Goal: Task Accomplishment & Management: Complete application form

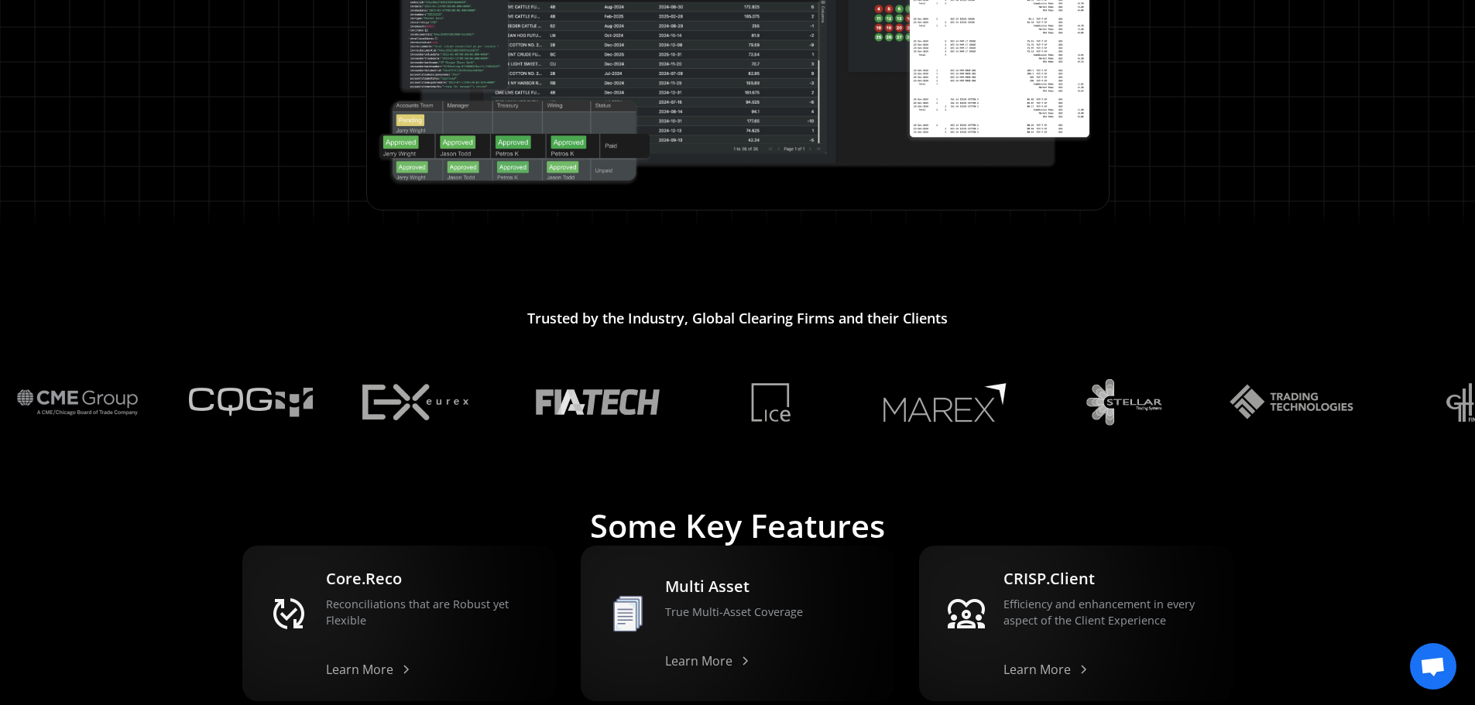
scroll to position [1068, 0]
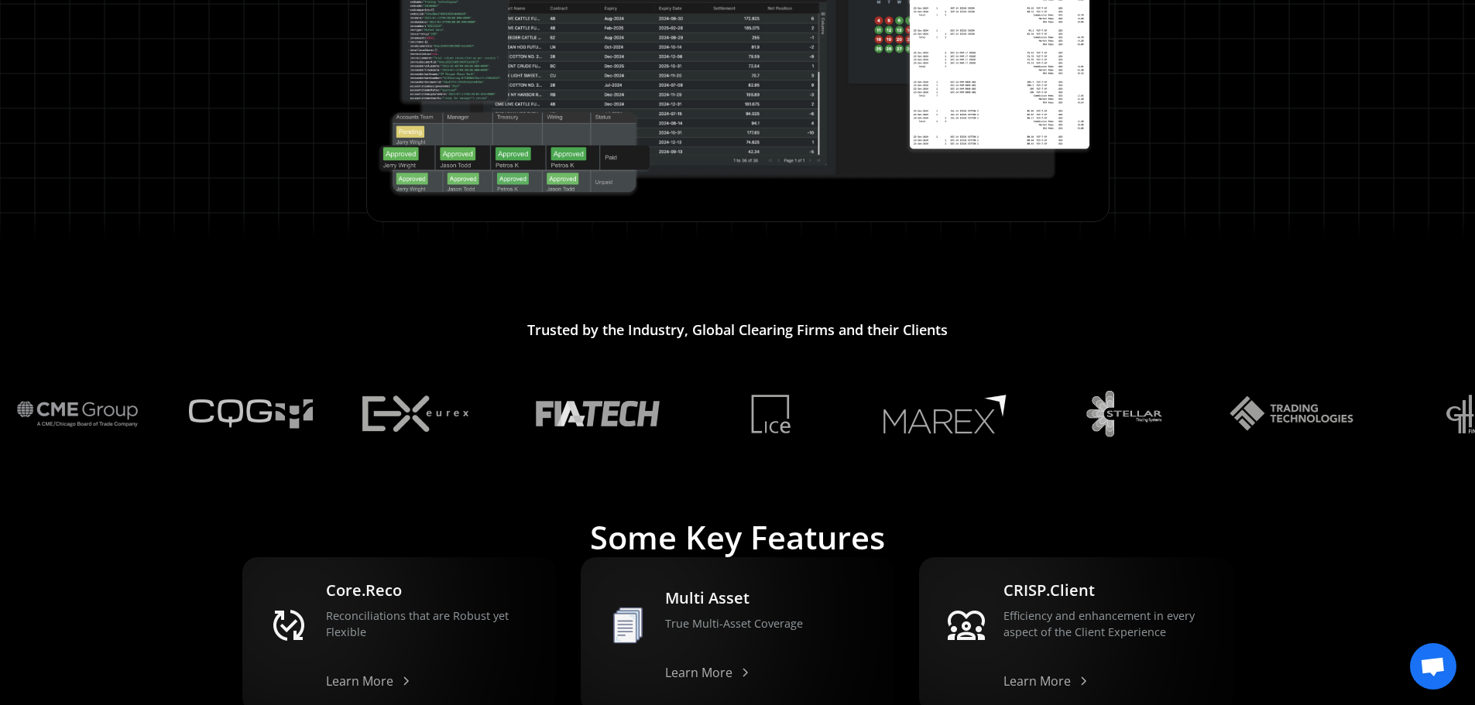
click at [1440, 670] on span "Open chat" at bounding box center [1433, 668] width 26 height 22
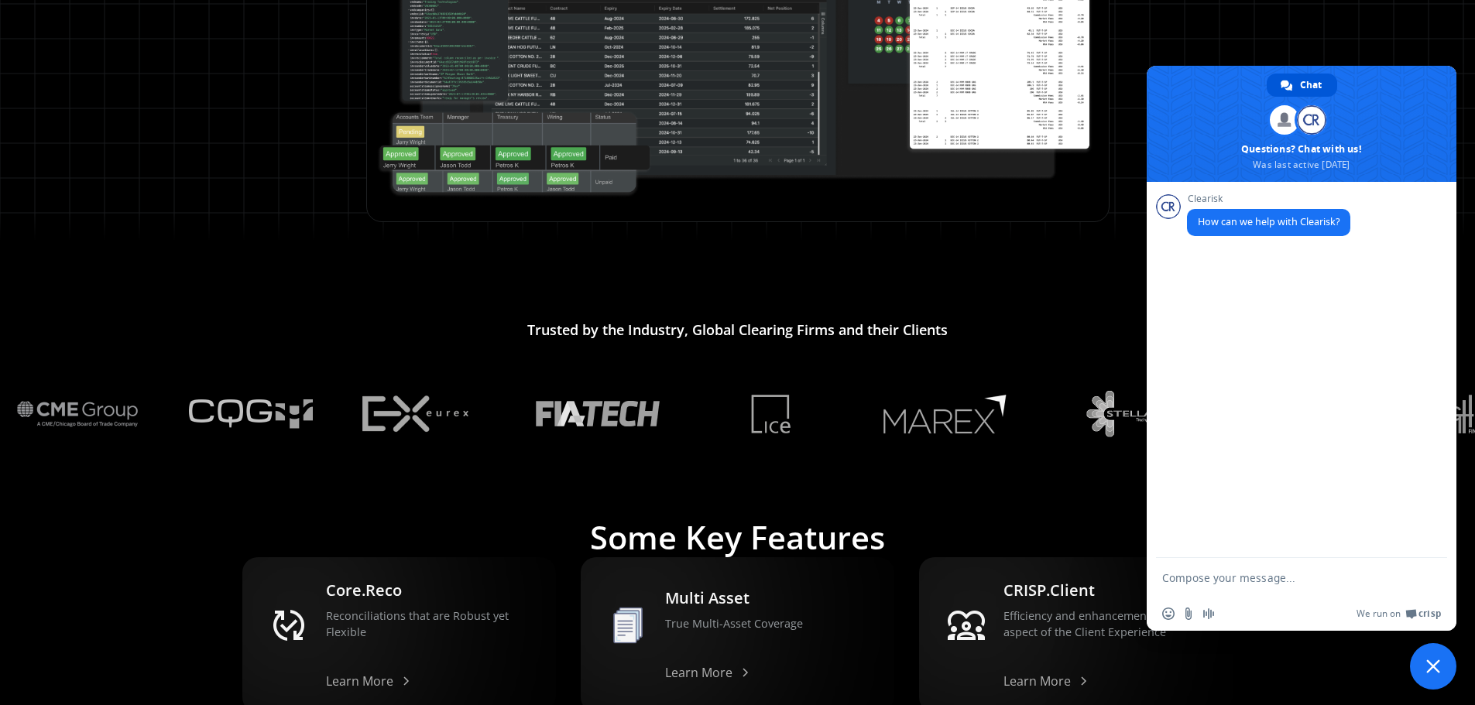
click at [1226, 575] on textarea "Compose your message..." at bounding box center [1284, 578] width 245 height 14
type textarea "hello"
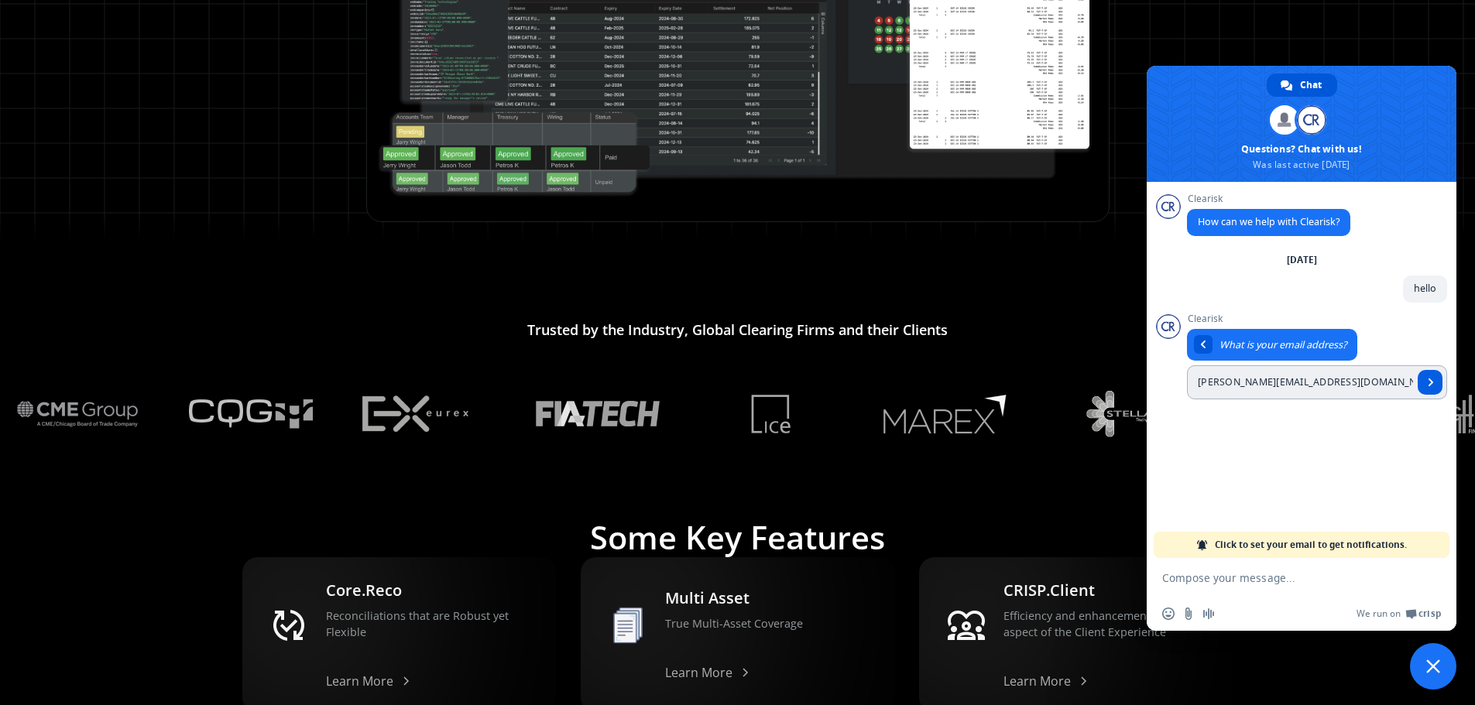
type input "[PERSON_NAME][EMAIL_ADDRESS][DOMAIN_NAME]"
click at [1425, 385] on span "Send" at bounding box center [1430, 382] width 25 height 25
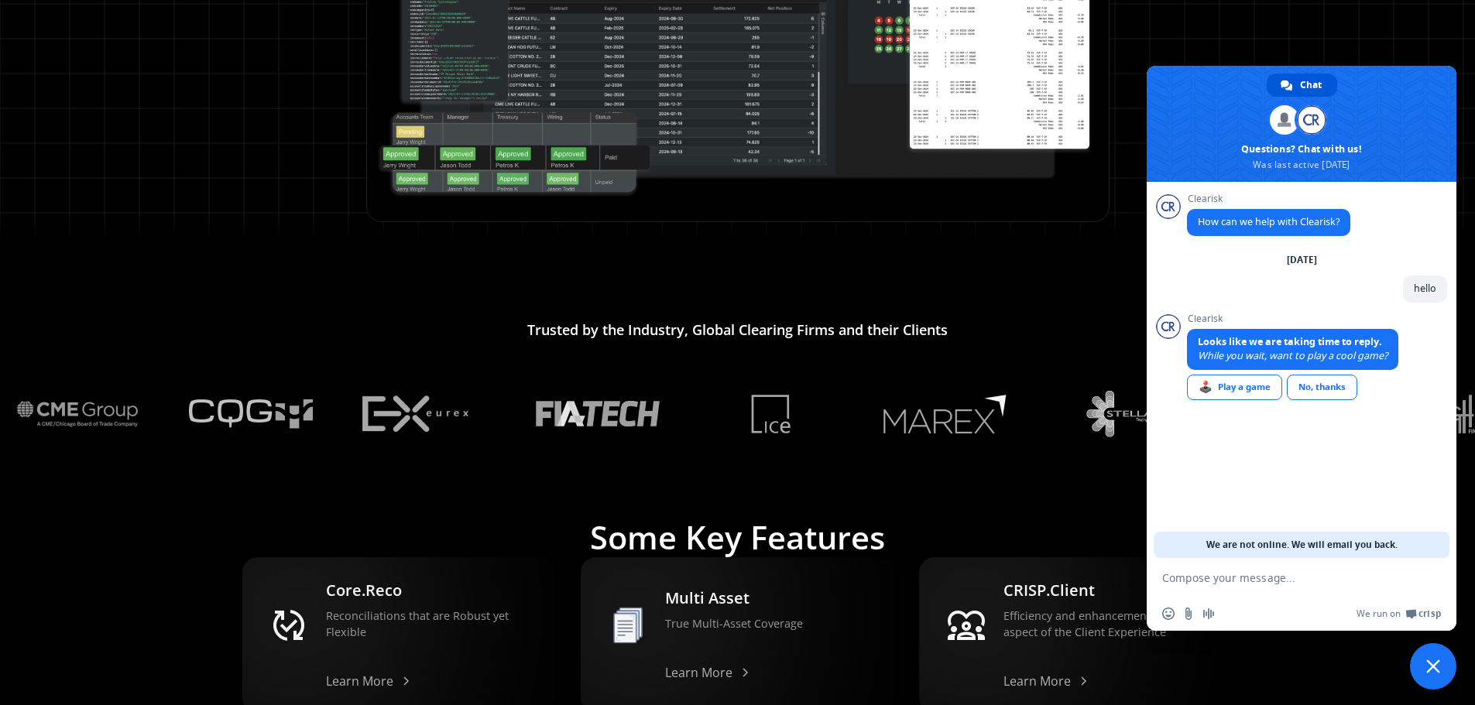
click at [1274, 545] on span "We are not online. We will email you back." at bounding box center [1301, 545] width 191 height 26
click at [1314, 389] on div "No, thanks" at bounding box center [1322, 388] width 70 height 26
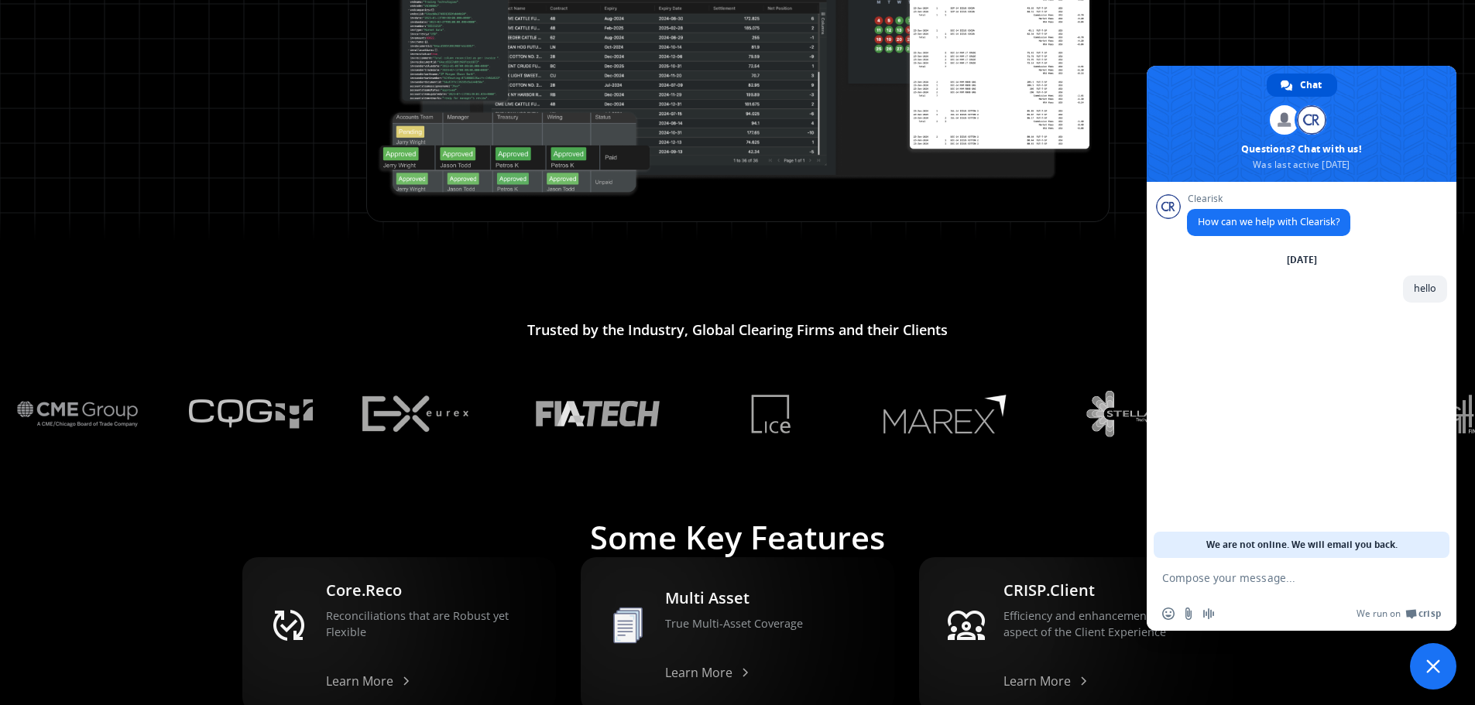
click at [1274, 576] on textarea "Compose your message..." at bounding box center [1284, 578] width 245 height 14
click at [1297, 571] on form at bounding box center [1284, 579] width 245 height 42
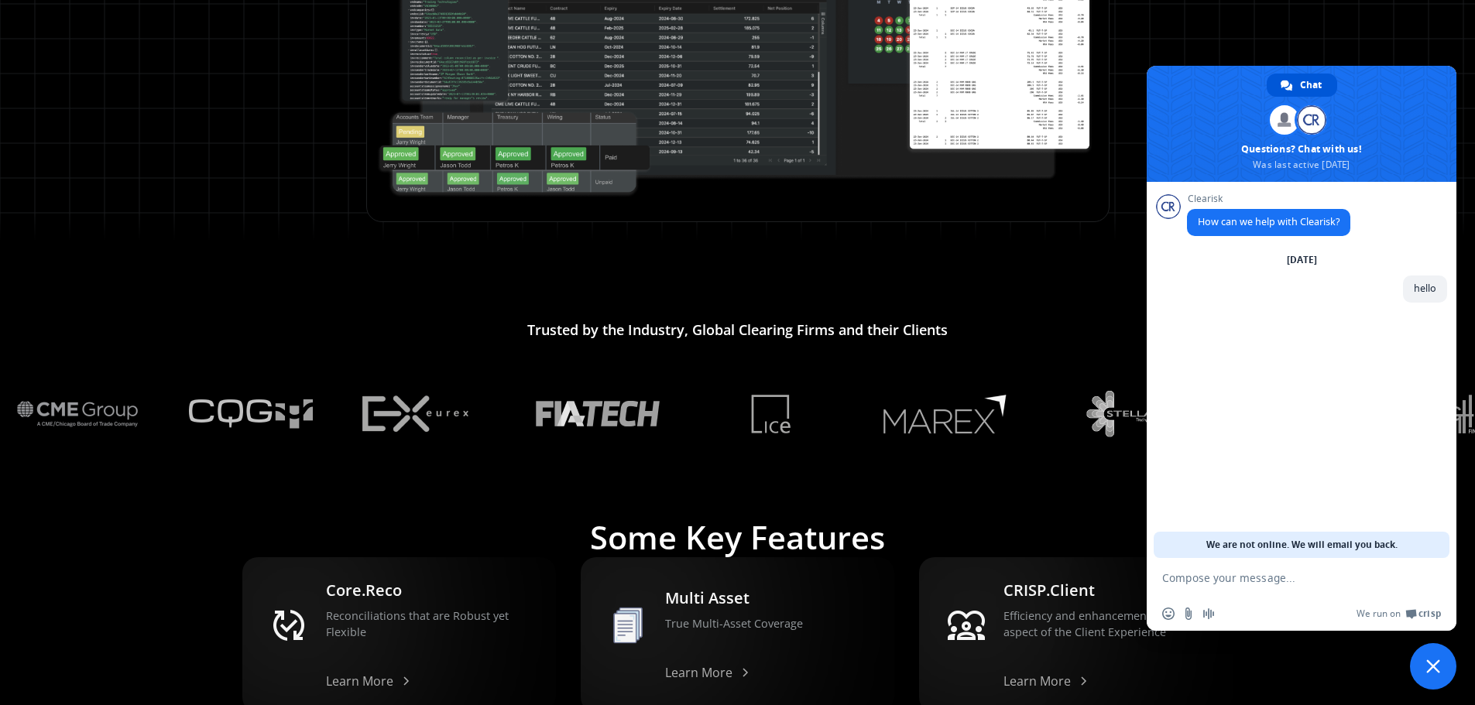
click at [1297, 571] on form at bounding box center [1284, 579] width 245 height 42
click at [1306, 87] on span "Chat" at bounding box center [1311, 85] width 22 height 23
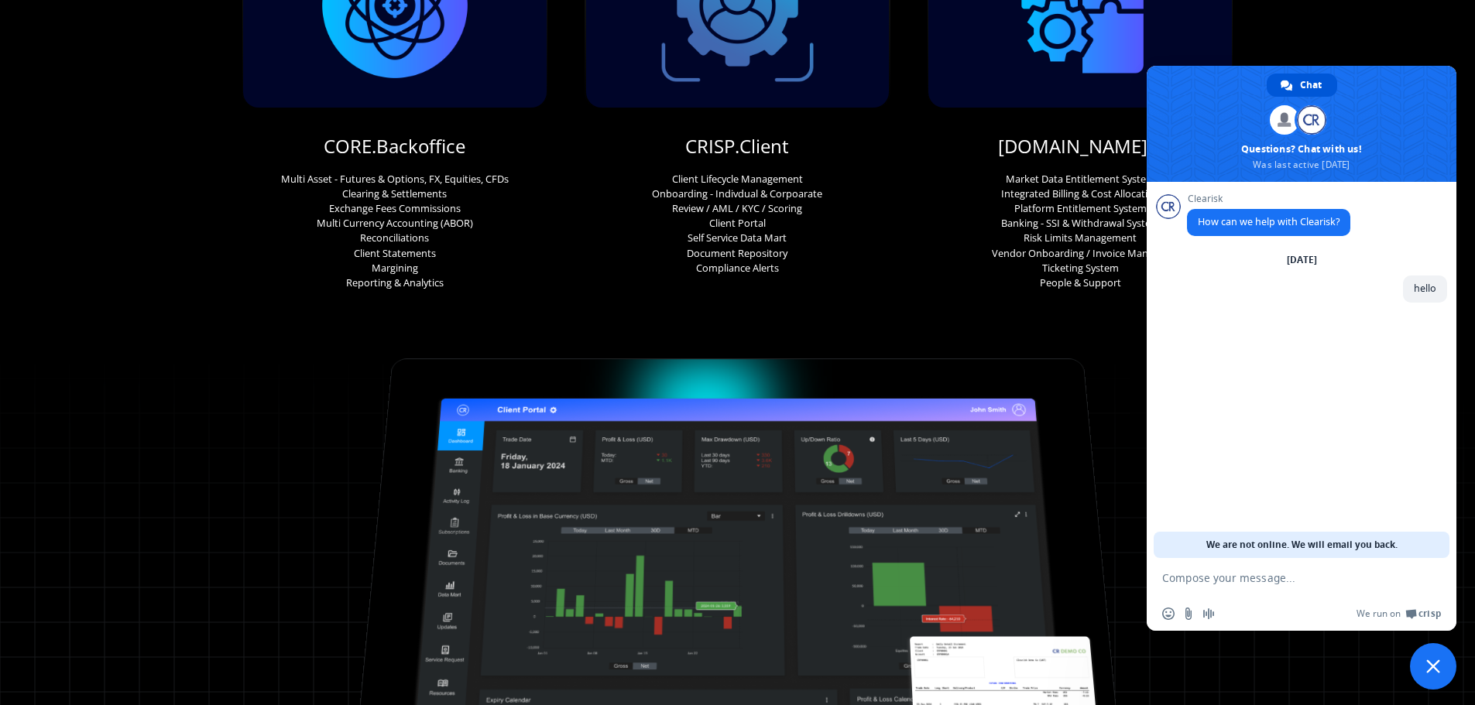
scroll to position [216, 0]
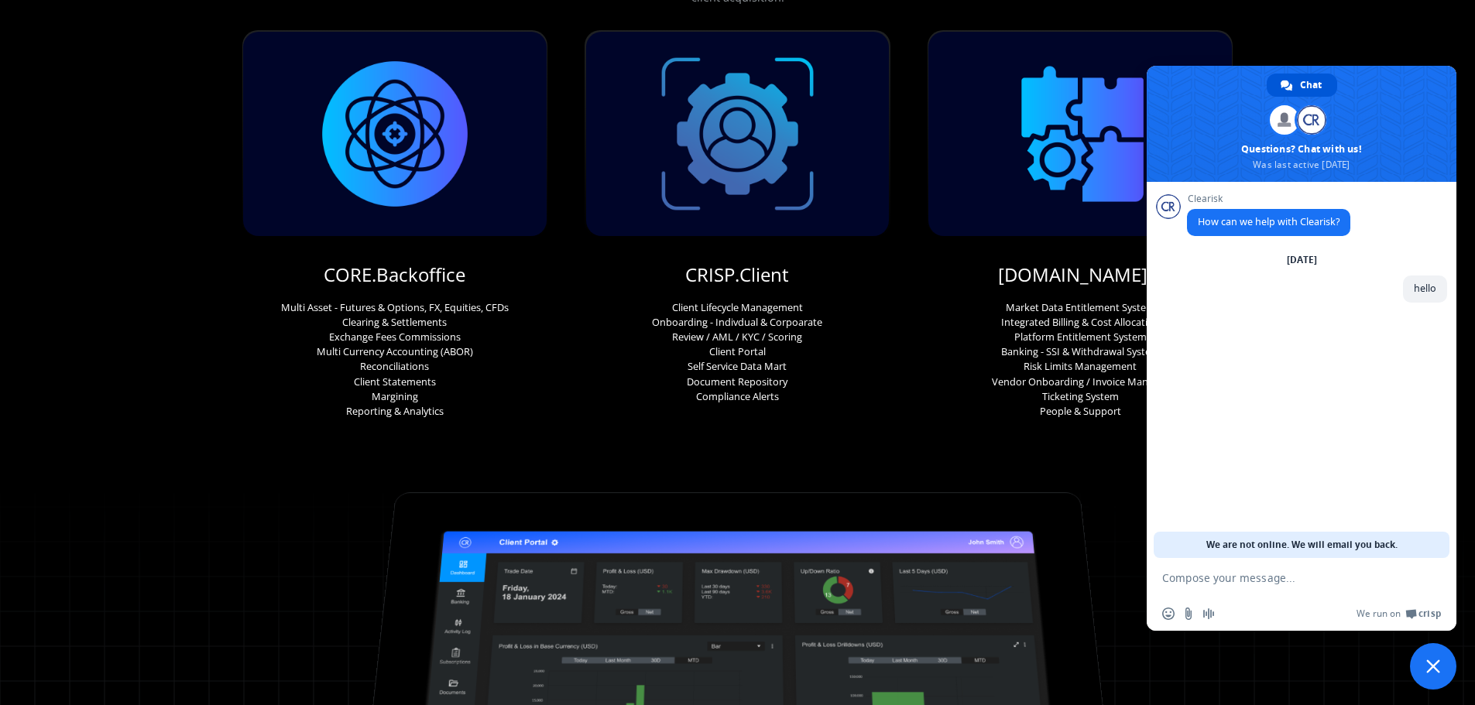
click at [1416, 37] on div "Post Trade: Different. Better. Experienced. Clearisk streamlines financial serv…" at bounding box center [737, 139] width 1475 height 560
click at [1425, 661] on span "Close chat" at bounding box center [1433, 666] width 46 height 46
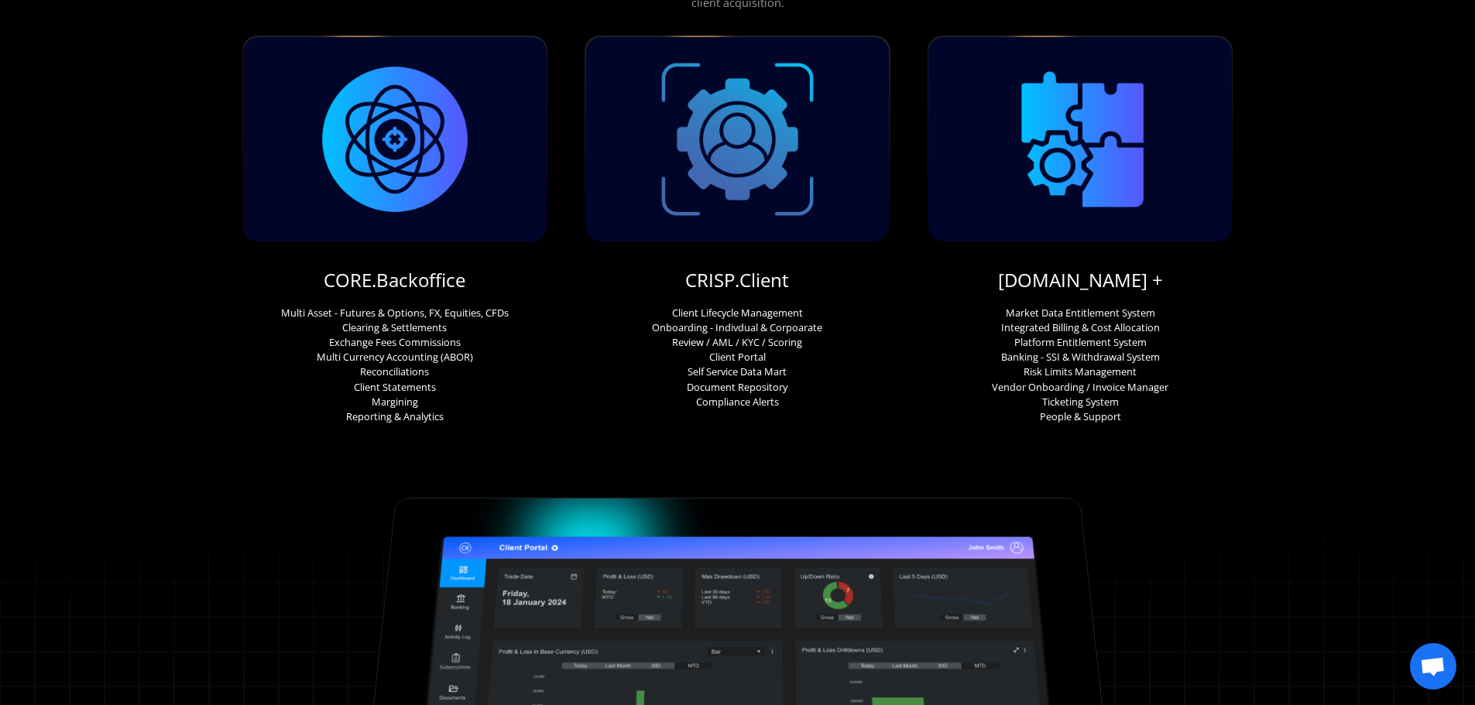
scroll to position [0, 0]
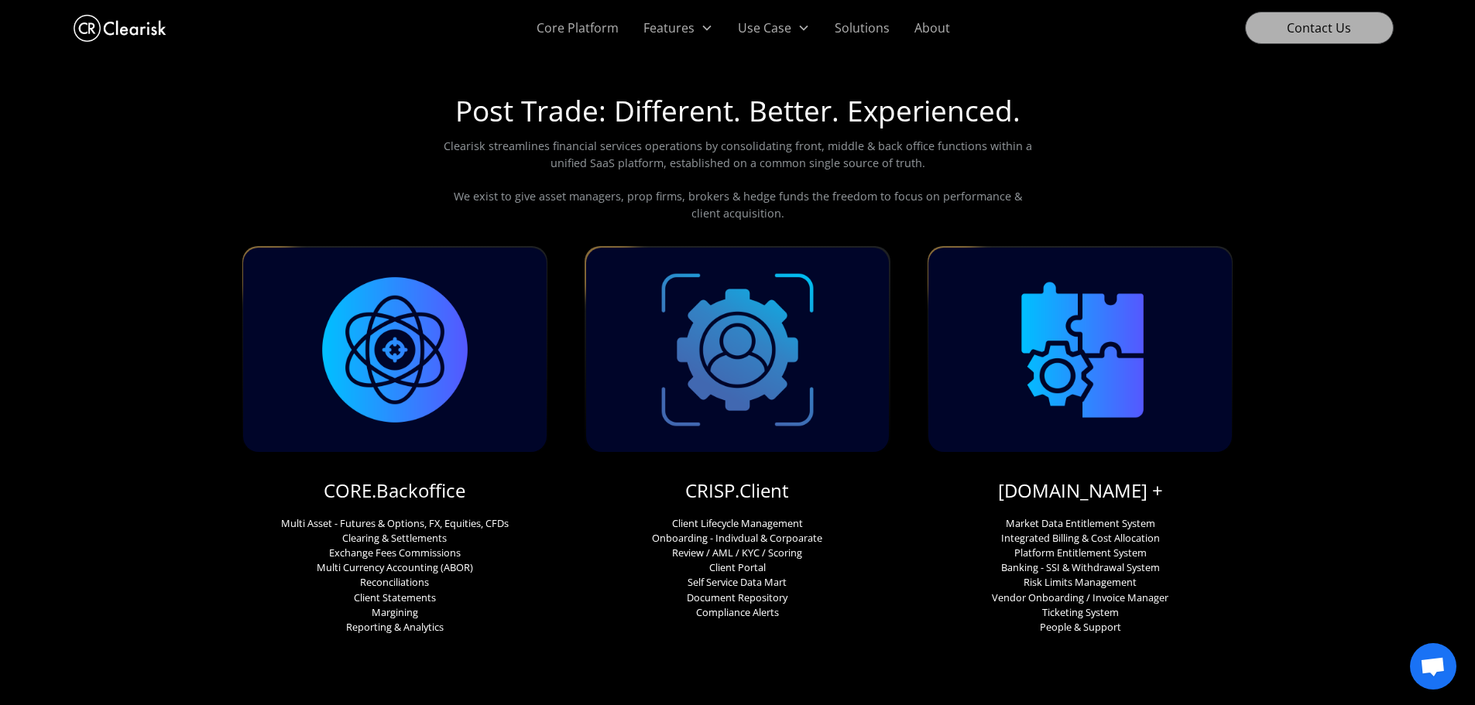
click at [1342, 32] on link "Contact Us" at bounding box center [1319, 28] width 149 height 33
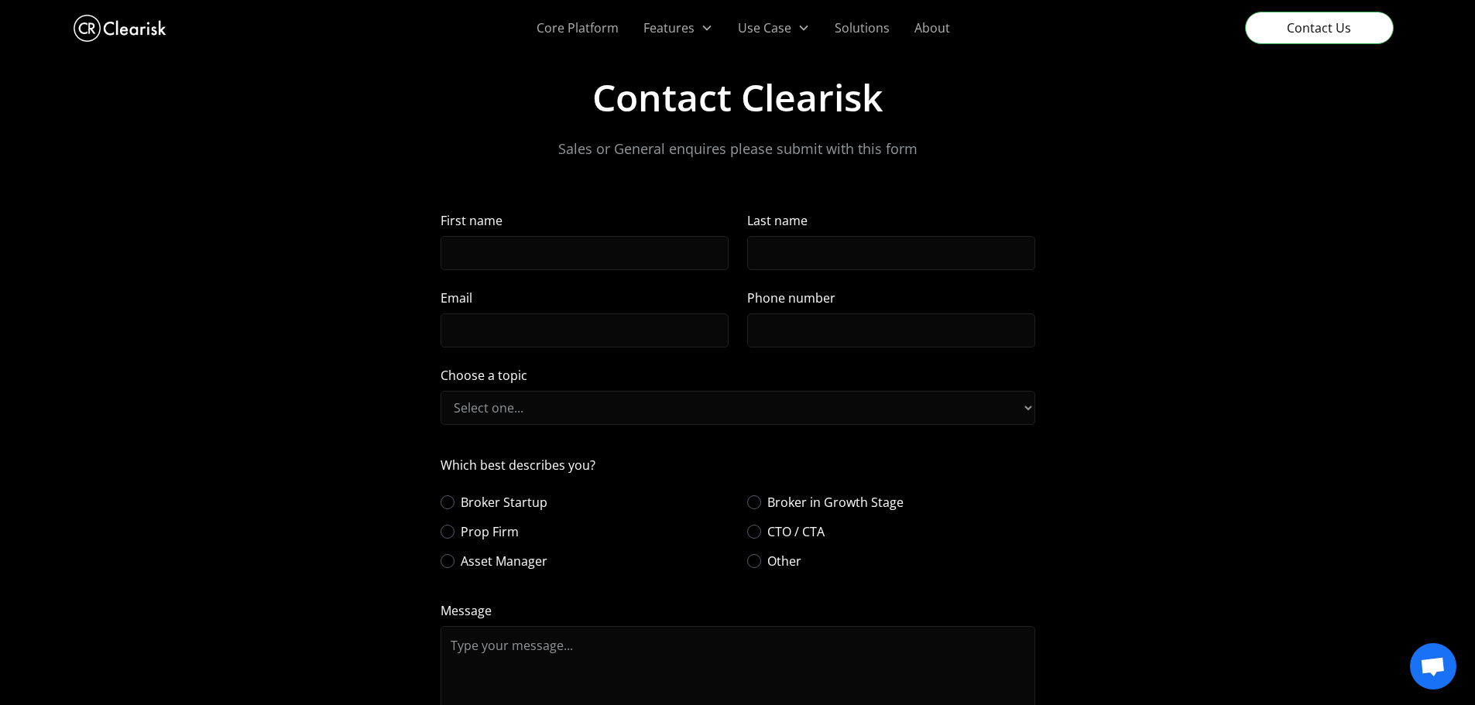
click at [757, 503] on div "Contact Form" at bounding box center [754, 503] width 14 height 14
click at [761, 503] on input "Broker in Growth Stage" at bounding box center [766, 502] width 10 height 10
radio input "true"
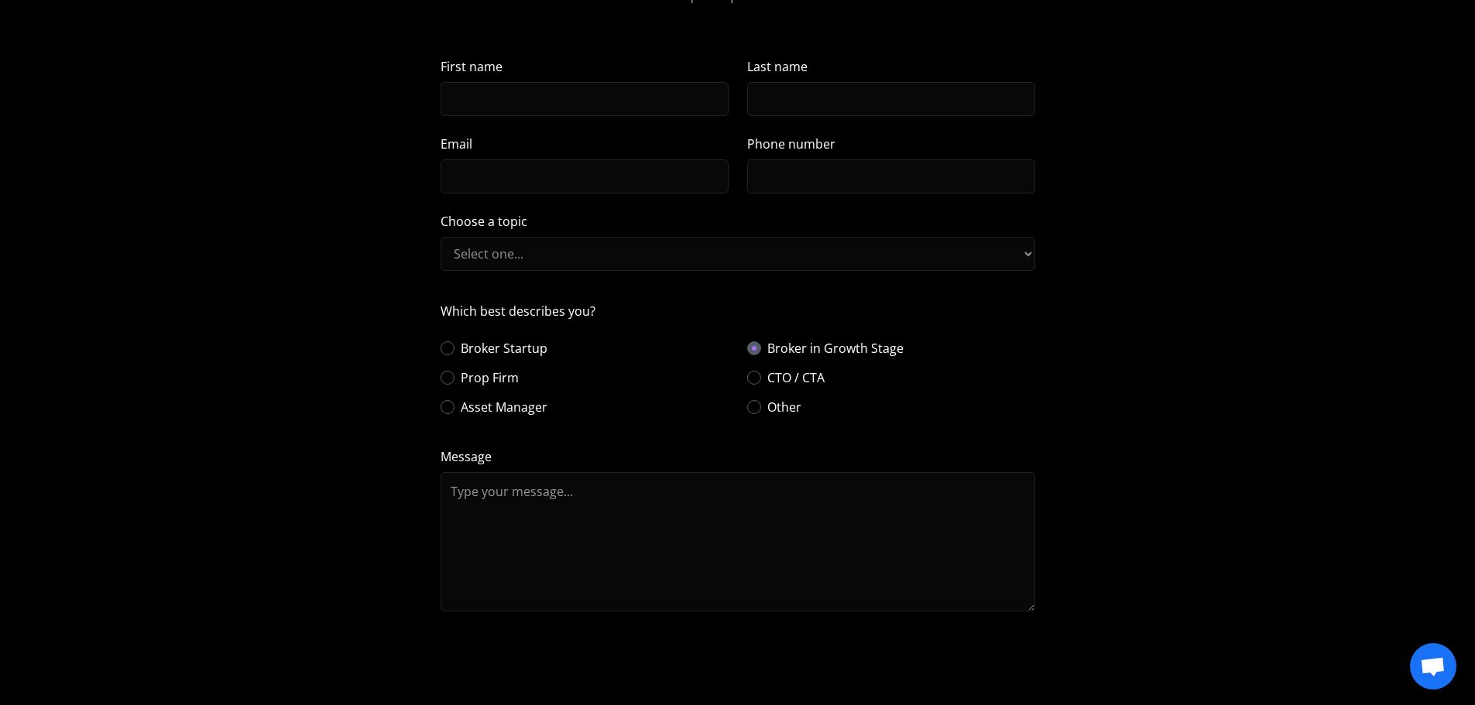
scroll to position [155, 0]
click at [480, 93] on input "First name" at bounding box center [585, 98] width 288 height 34
type input "[PERSON_NAME]"
type input "Hapsides"
type input "[EMAIL_ADDRESS][DOMAIN_NAME]"
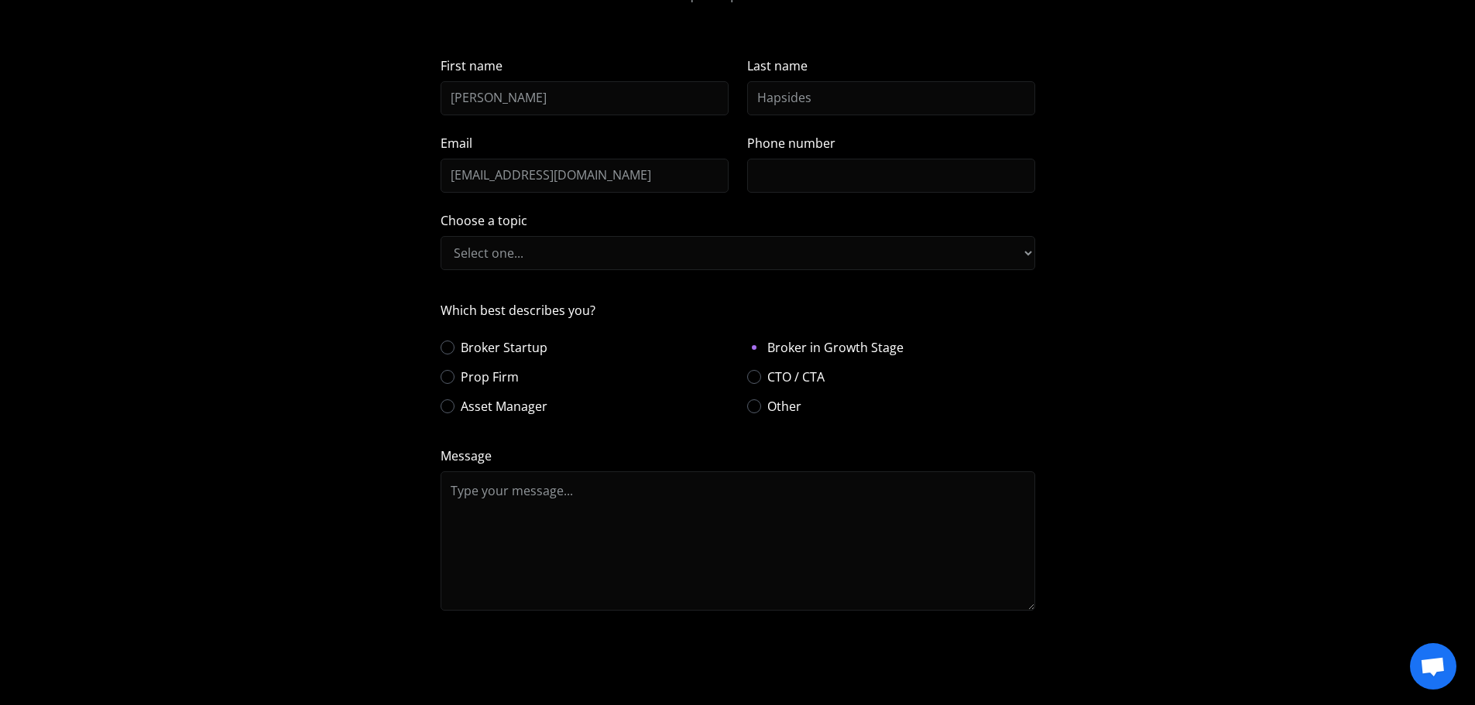
type input "99464905"
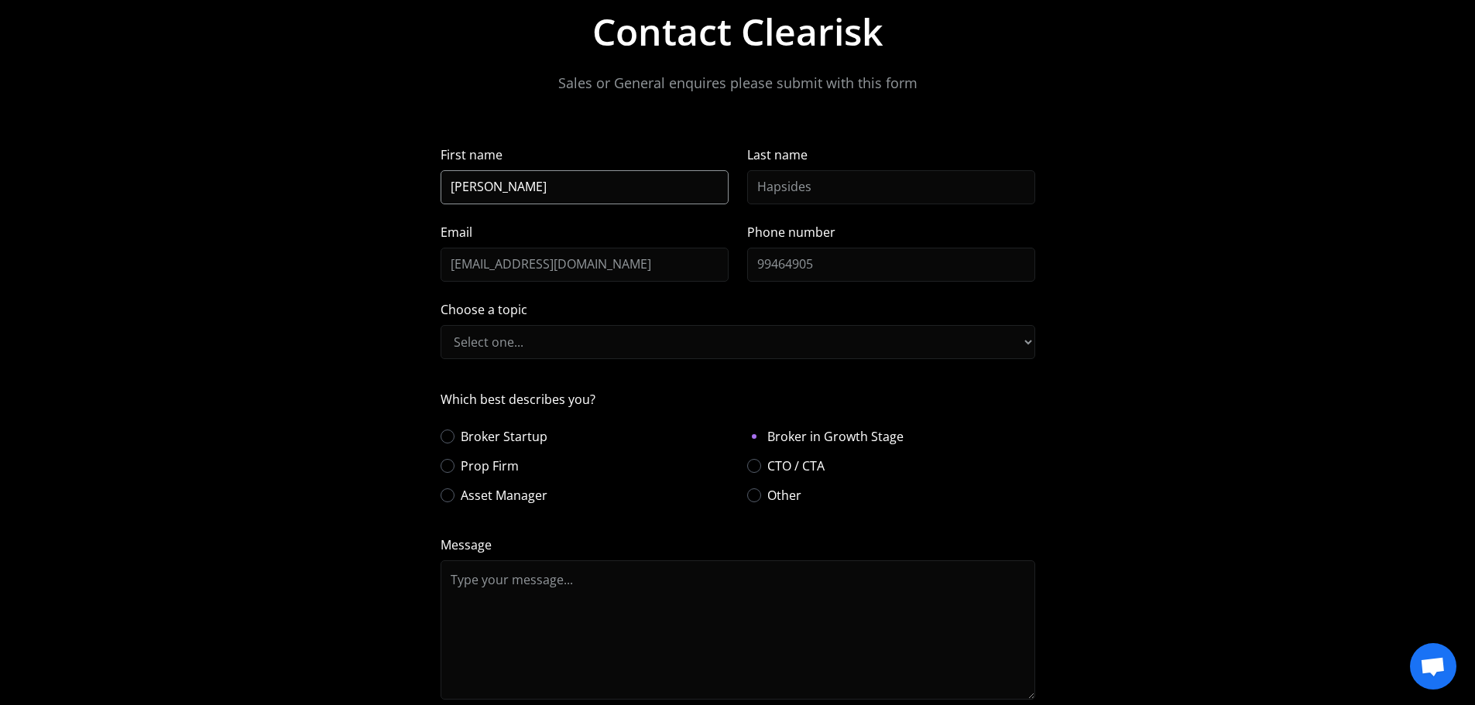
scroll to position [0, 0]
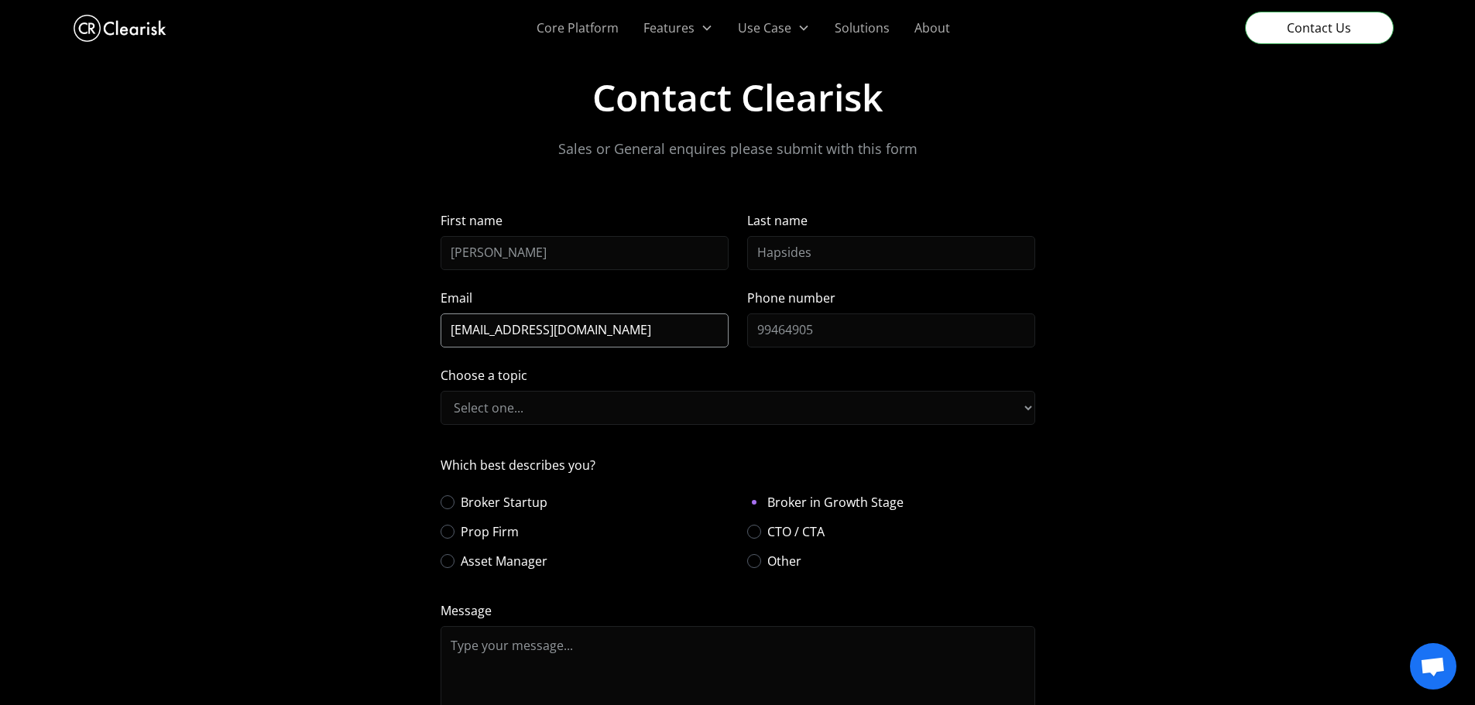
click at [639, 329] on input "[EMAIL_ADDRESS][DOMAIN_NAME]" at bounding box center [585, 331] width 288 height 34
type input "[PERSON_NAME][EMAIL_ADDRESS][DOMAIN_NAME]"
type input "[PHONE_NUMBER]"
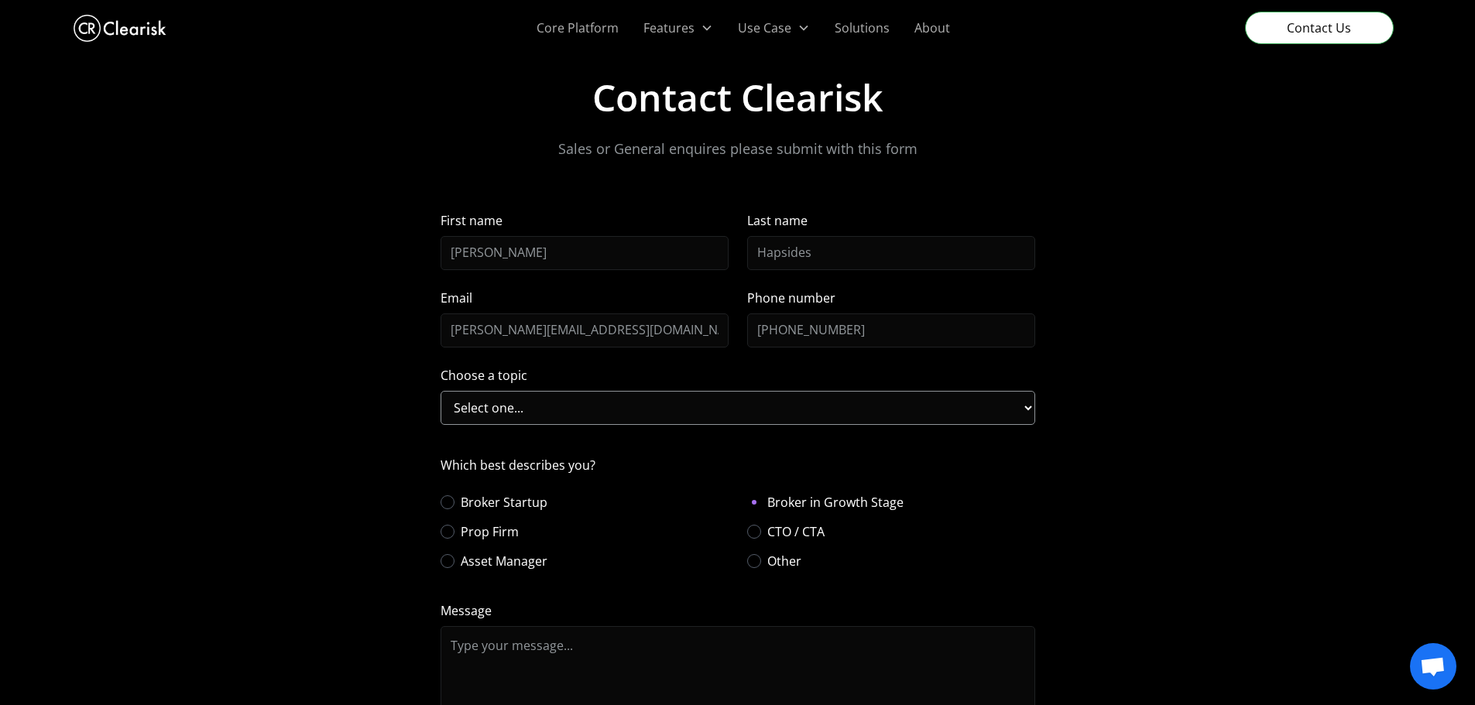
click at [482, 408] on select "Select one... Post Trade Trade Accounting Client Management Workflows" at bounding box center [738, 408] width 595 height 34
select select "First"
click at [441, 391] on select "Select one... Post Trade Trade Accounting Client Management Workflows" at bounding box center [738, 408] width 595 height 34
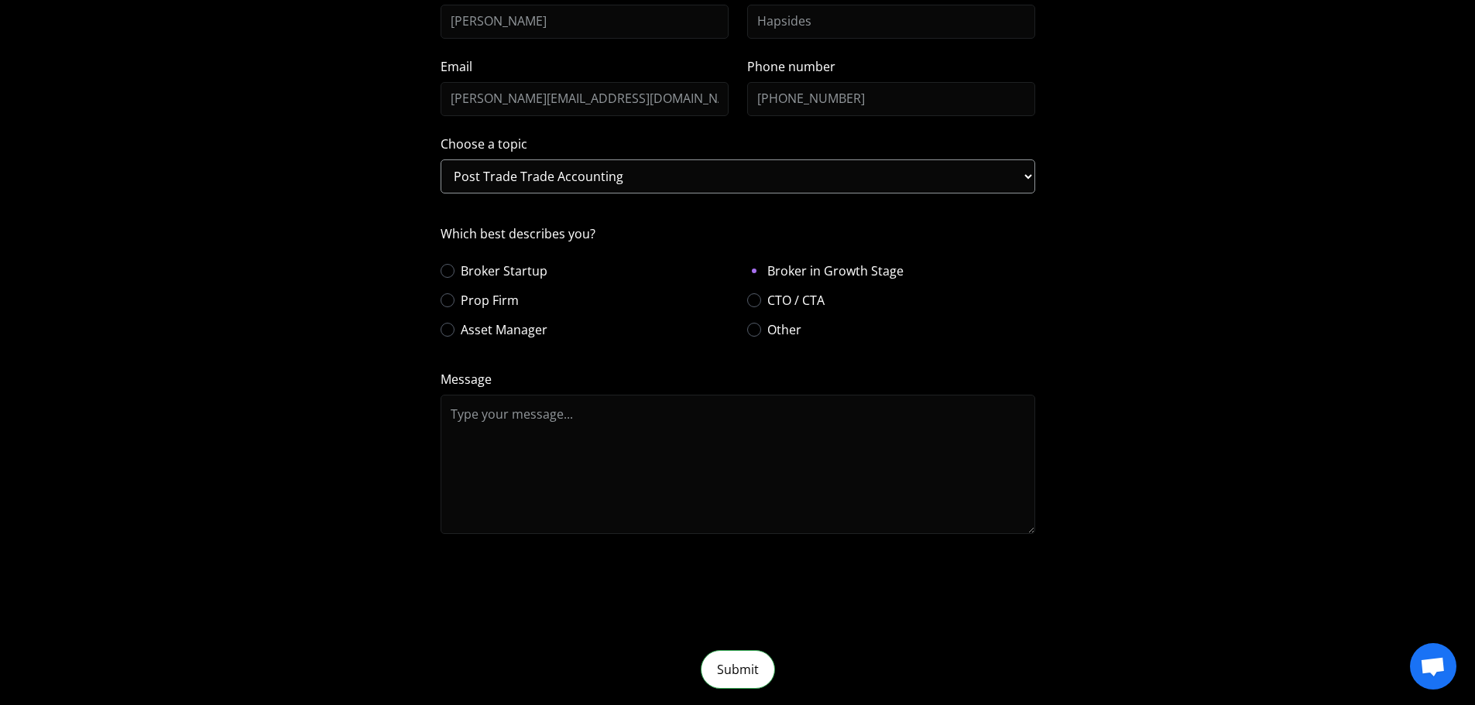
scroll to position [232, 0]
click at [529, 429] on textarea "Message" at bounding box center [738, 463] width 595 height 139
type textarea "I"
click at [855, 468] on textarea "Hi there, I need to speak with a salesperson. When it will be available to" at bounding box center [738, 463] width 595 height 139
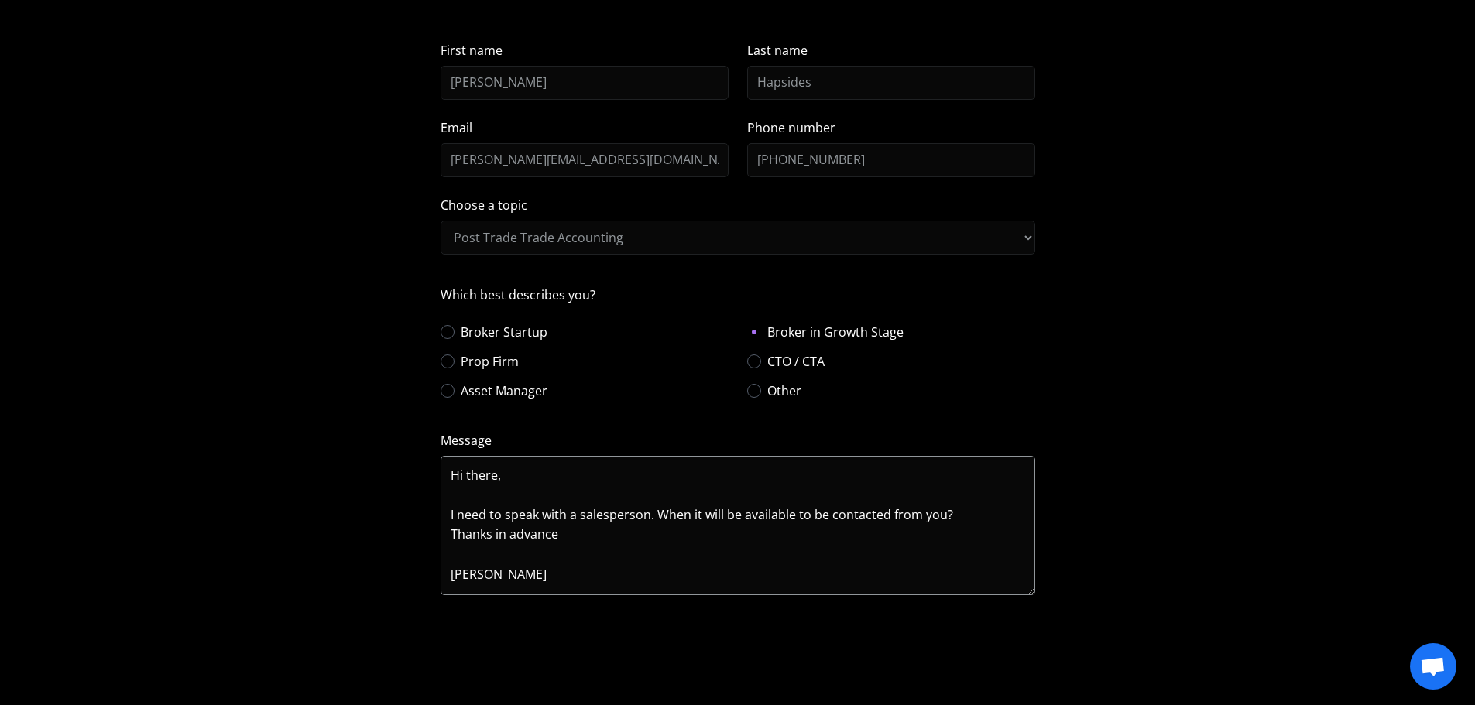
scroll to position [310, 0]
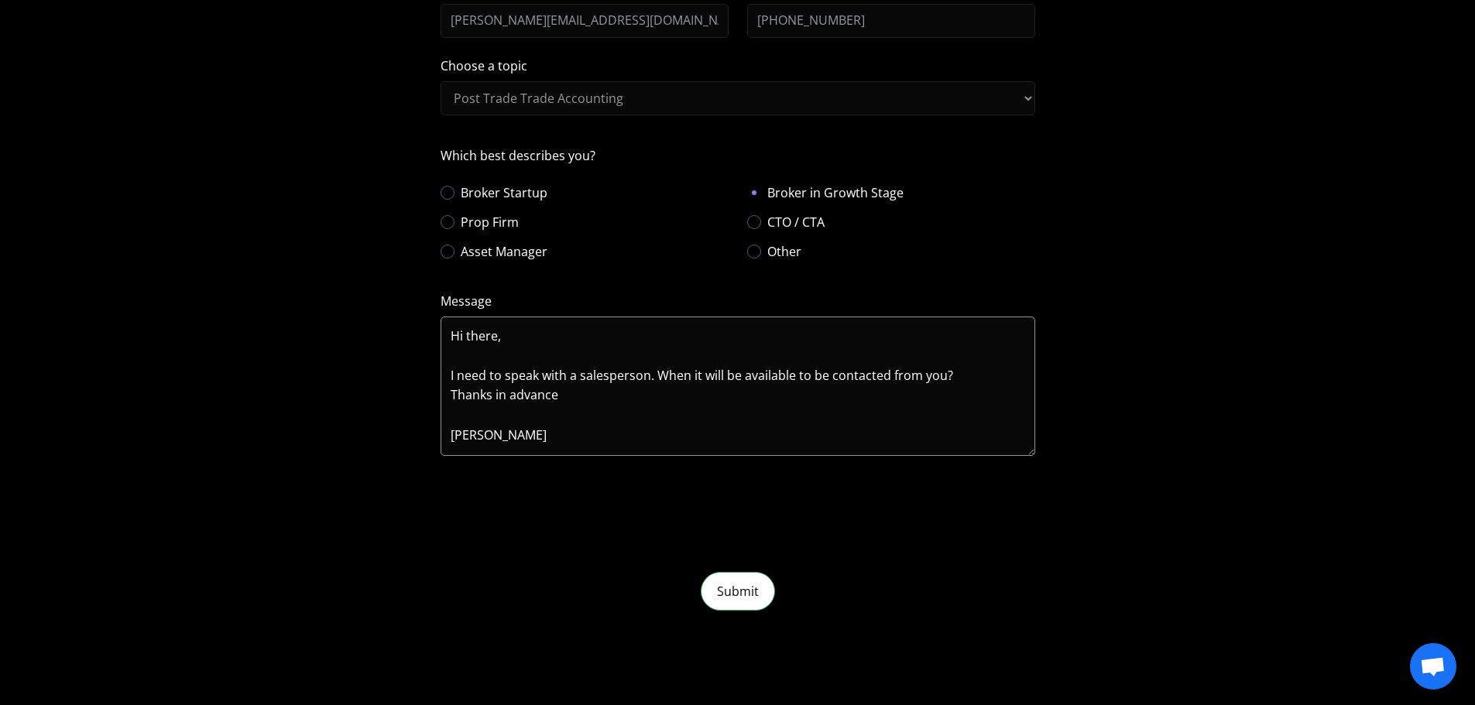
type textarea "Hi there, I need to speak with a salesperson. When it will be available to be c…"
click at [619, 400] on textarea "Hi there, I need to speak with a salesperson. When it will be available to be c…" at bounding box center [738, 386] width 595 height 139
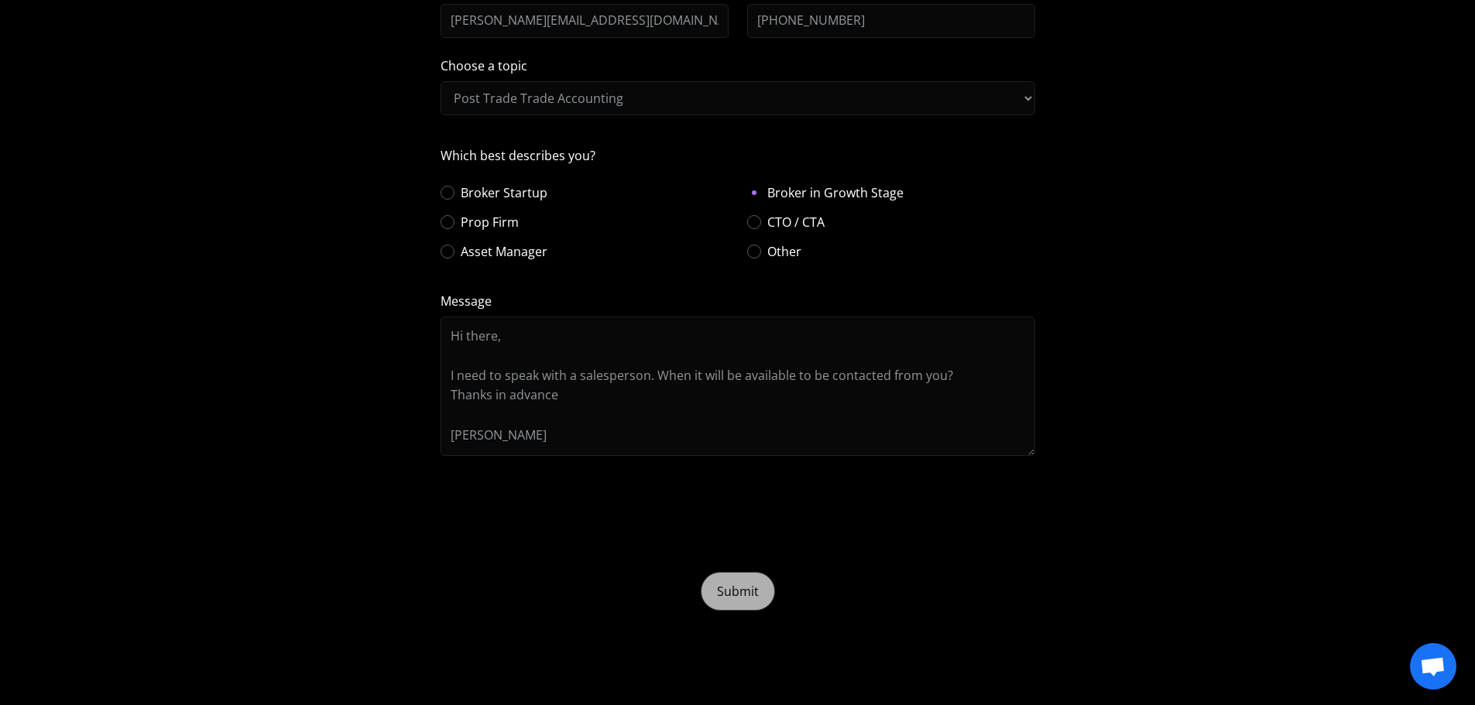
click at [743, 592] on input "Submit" at bounding box center [738, 591] width 74 height 39
type input "Please wait..."
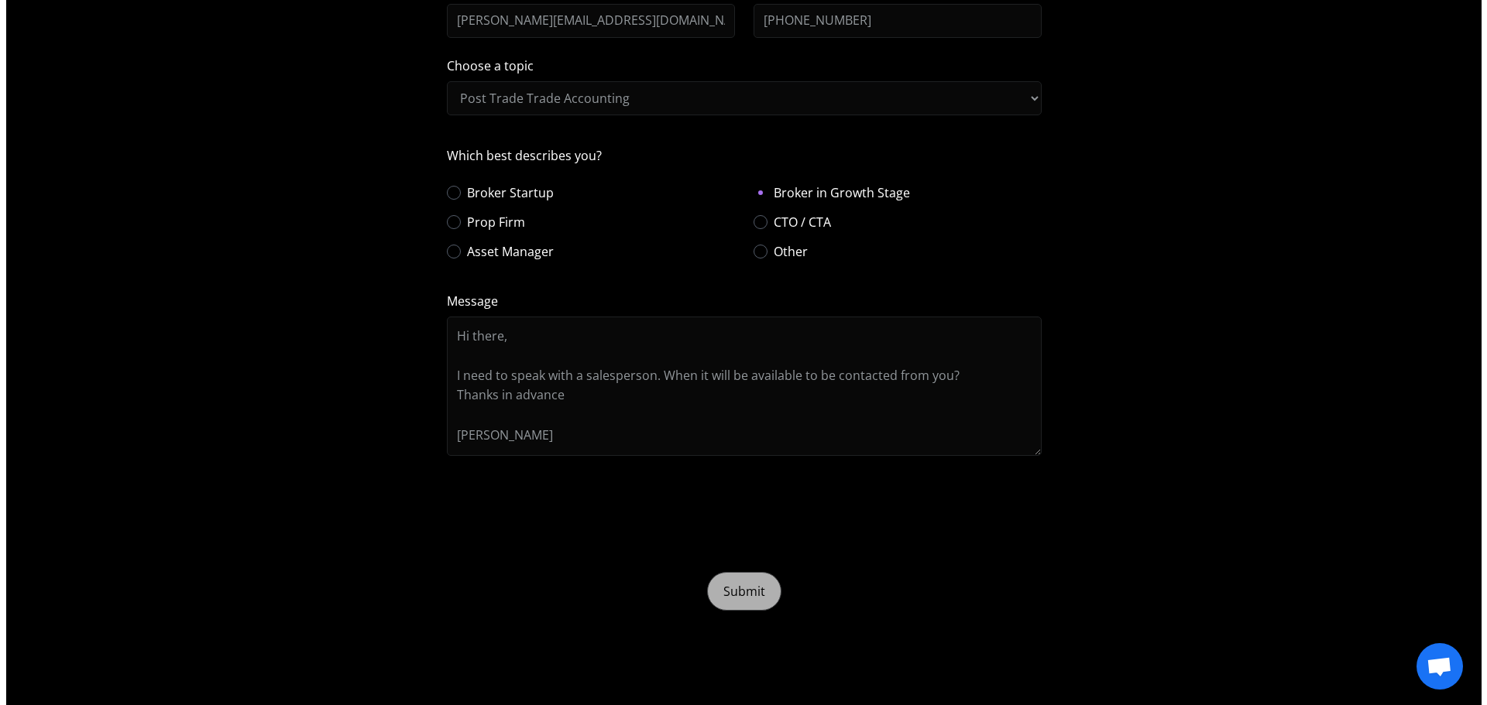
scroll to position [0, 0]
